Goal: Browse casually: Explore the website without a specific task or goal

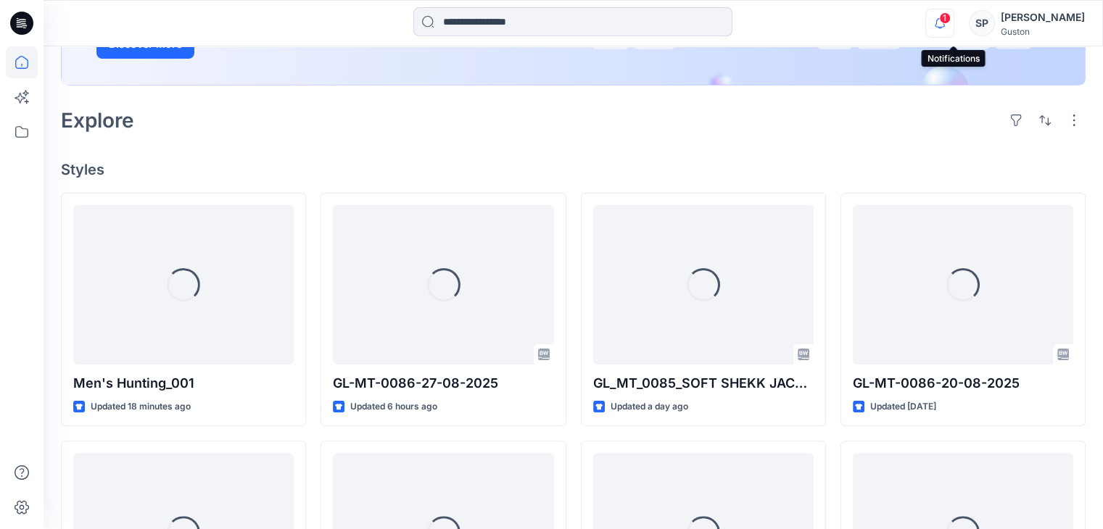
scroll to position [290, 0]
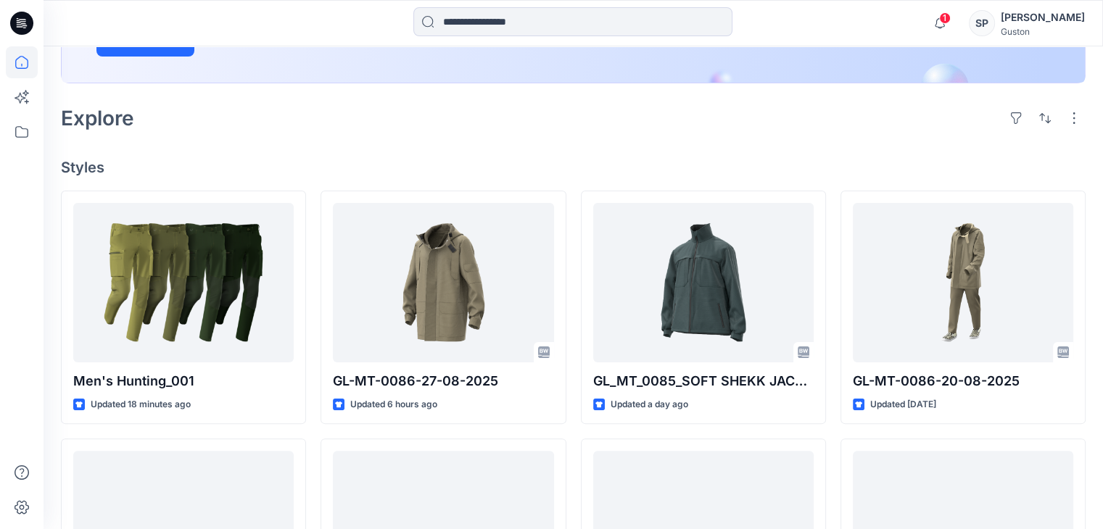
click at [951, 16] on span "1" at bounding box center [945, 18] width 12 height 12
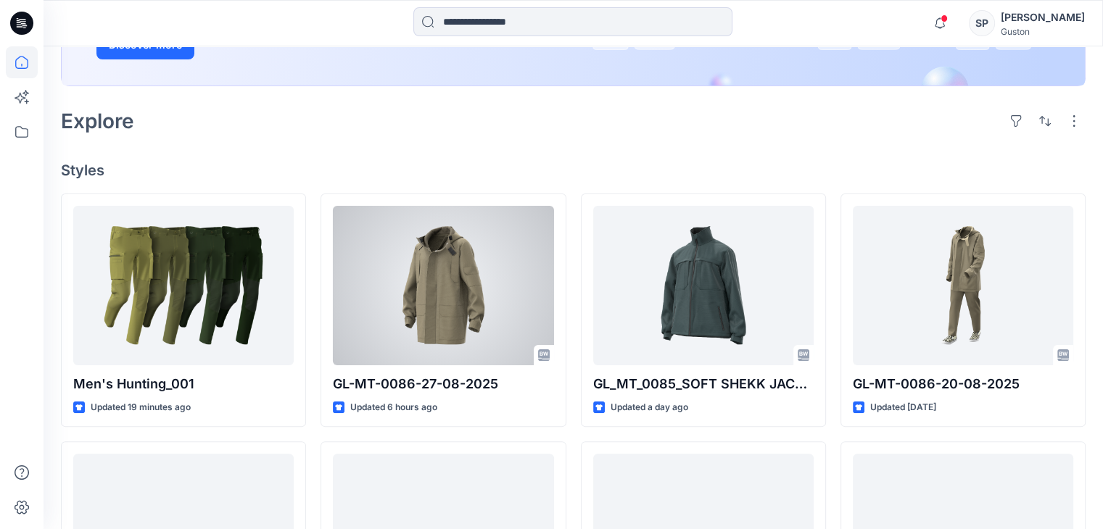
scroll to position [290, 0]
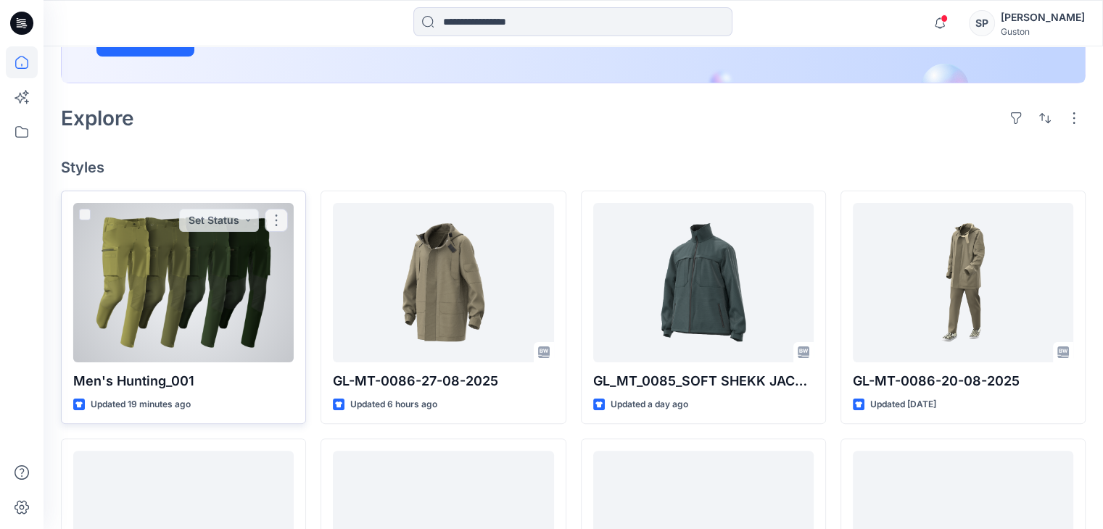
click at [136, 225] on div at bounding box center [183, 283] width 220 height 160
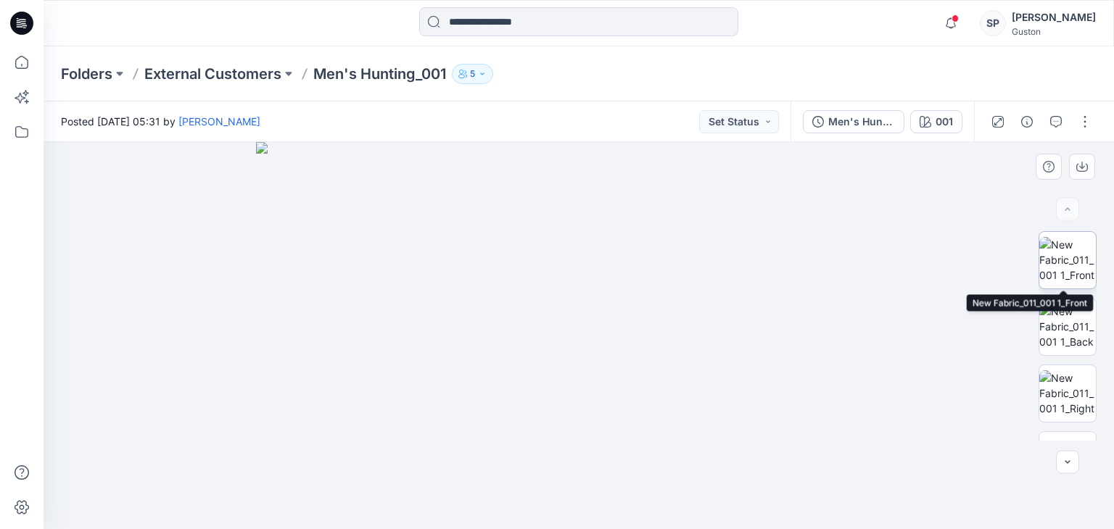
click at [1073, 259] on img at bounding box center [1067, 260] width 57 height 46
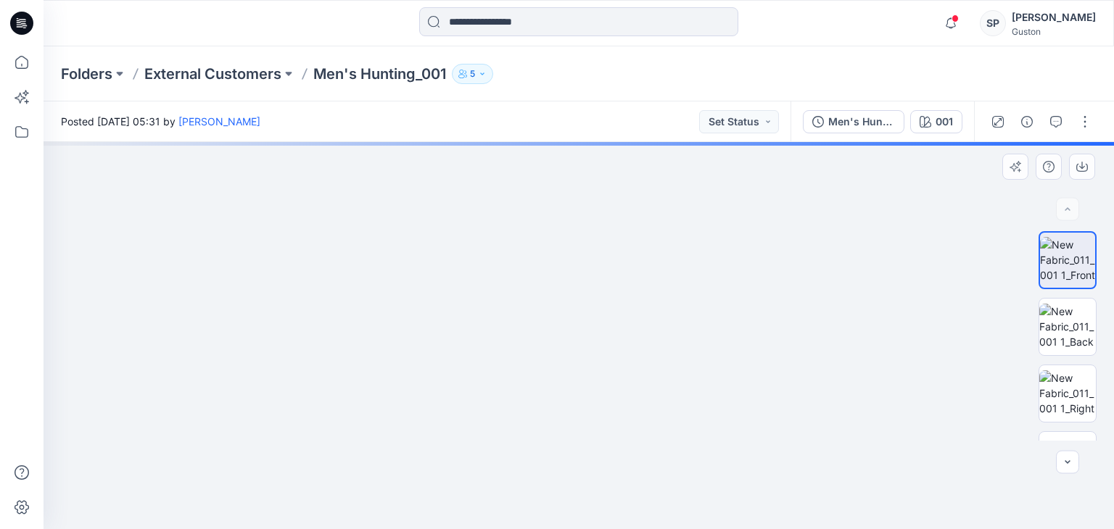
drag, startPoint x: 616, startPoint y: 242, endPoint x: 677, endPoint y: 496, distance: 261.0
drag, startPoint x: 638, startPoint y: 190, endPoint x: 694, endPoint y: 453, distance: 269.1
drag, startPoint x: 703, startPoint y: 275, endPoint x: 704, endPoint y: 394, distance: 118.9
